Goal: Check status: Check status

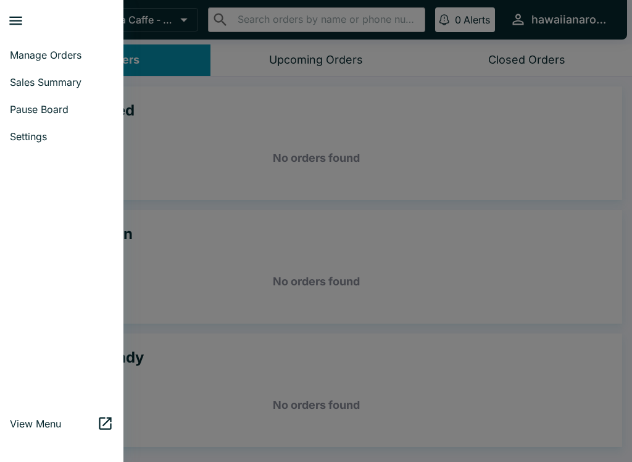
click at [69, 91] on link "Sales Summary" at bounding box center [61, 82] width 123 height 27
select select "03:00"
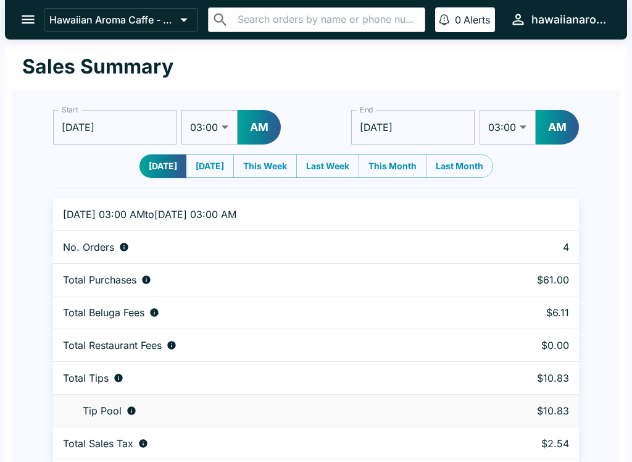
click at [215, 133] on select "01:00 01:30 02:00 02:30 03:00 03:30 04:00 04:30 05:00 05:30 06:00 06:30 07:00 0…" at bounding box center [210, 127] width 56 height 35
select select "01:00"
click at [258, 122] on button "AM" at bounding box center [259, 127] width 43 height 35
click at [438, 123] on input "[DATE]" at bounding box center [412, 127] width 123 height 35
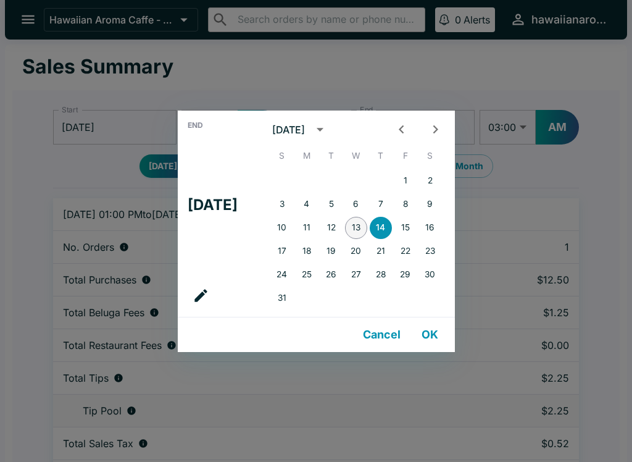
click at [366, 228] on button "13" at bounding box center [356, 228] width 22 height 22
type input "[DATE]"
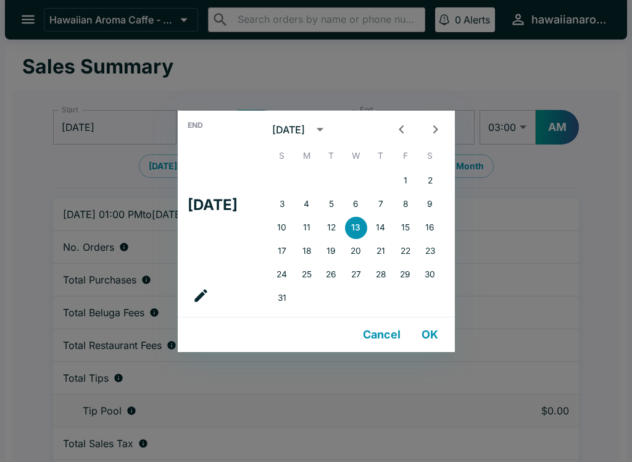
click at [550, 66] on div "End Wed, Aug [DATE] S M T W T F S 1 2 3 4 5 6 7 8 9 10 11 12 13 14 15 16 17 18 …" at bounding box center [316, 231] width 632 height 462
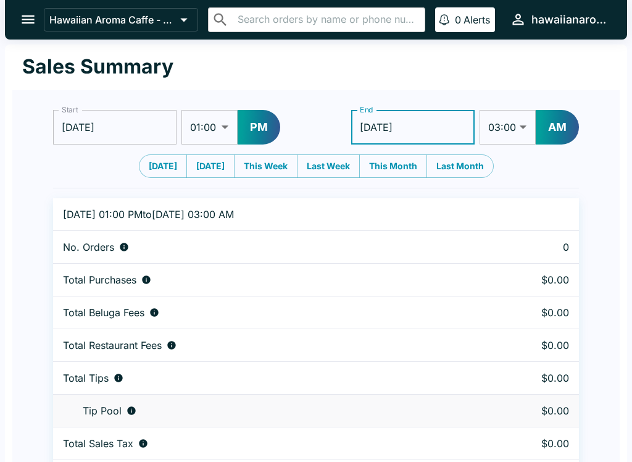
click at [571, 130] on button "AM" at bounding box center [557, 127] width 43 height 35
click at [517, 120] on select "01:00 01:30 02:00 02:30 03:00 03:30 04:00 04:30 05:00 05:30 06:00 06:30 07:00 0…" at bounding box center [508, 127] width 56 height 35
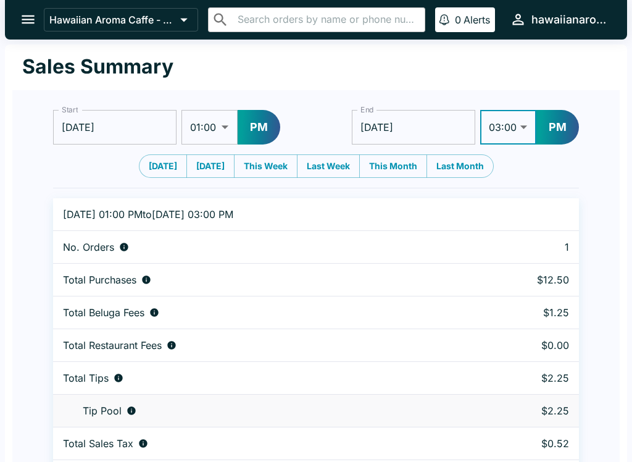
select select "09:00"
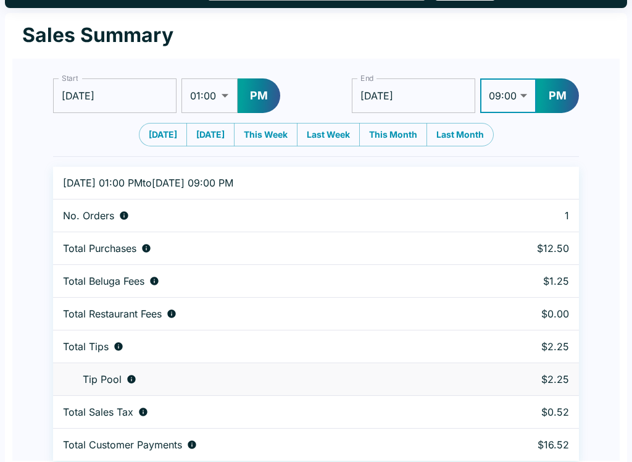
scroll to position [38, 0]
